Goal: Task Accomplishment & Management: Manage account settings

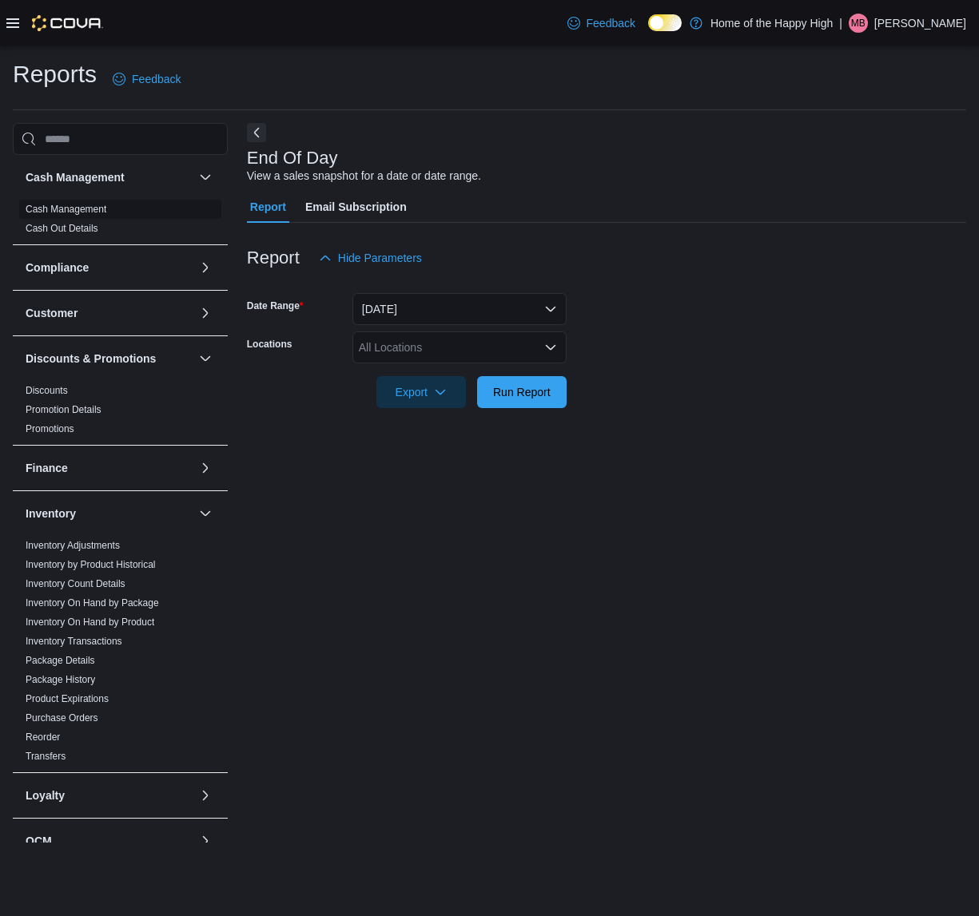
click at [64, 205] on link "Cash Management" at bounding box center [66, 209] width 81 height 11
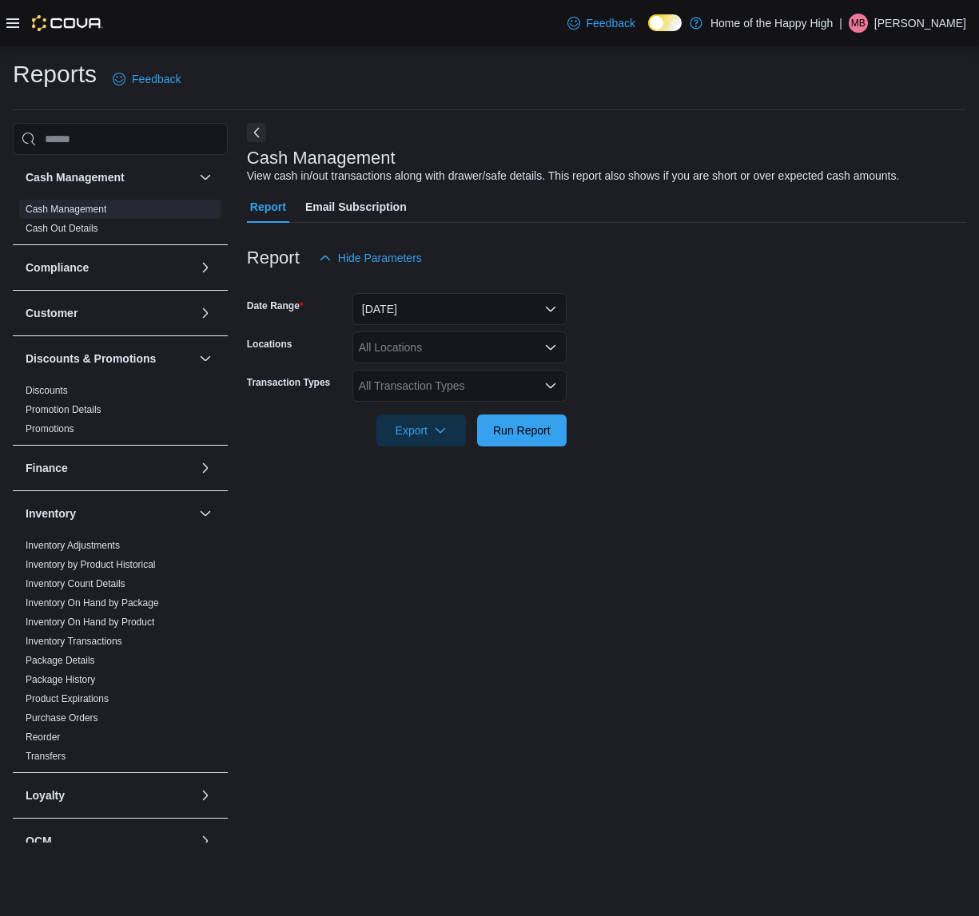
click at [865, 17] on span "MB" at bounding box center [858, 23] width 14 height 19
click at [865, 165] on span "Sign Out" at bounding box center [862, 161] width 43 height 16
